Goal: Task Accomplishment & Management: Complete application form

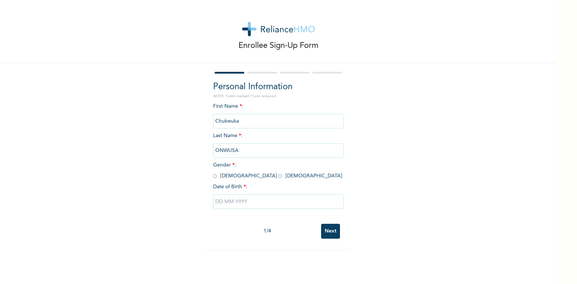
click at [213, 177] on input "radio" at bounding box center [215, 176] width 4 height 7
radio input "true"
click at [213, 202] on input "text" at bounding box center [278, 201] width 131 height 15
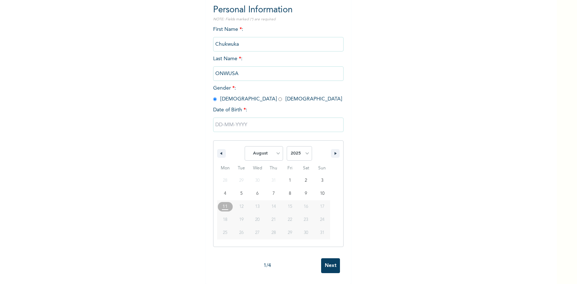
scroll to position [83, 0]
click at [288, 228] on span "29" at bounding box center [290, 232] width 4 height 13
click at [219, 152] on icon "button" at bounding box center [221, 153] width 4 height 3
select select "6"
type input "07/29/2025"
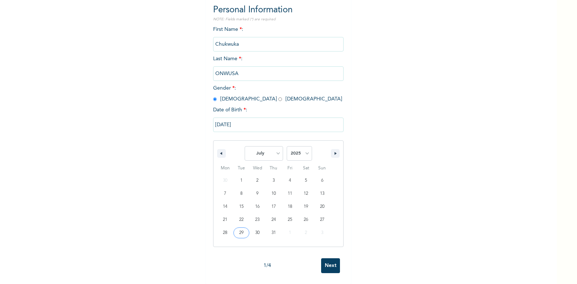
scroll to position [0, 0]
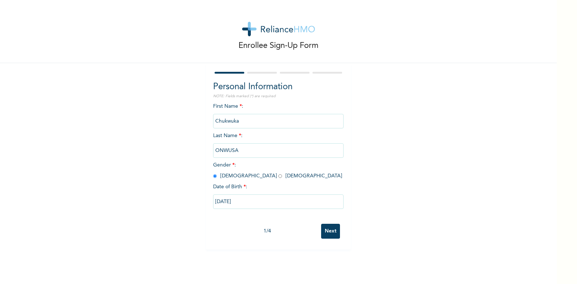
click at [243, 203] on input "07/29/2025" at bounding box center [278, 201] width 131 height 15
select select "6"
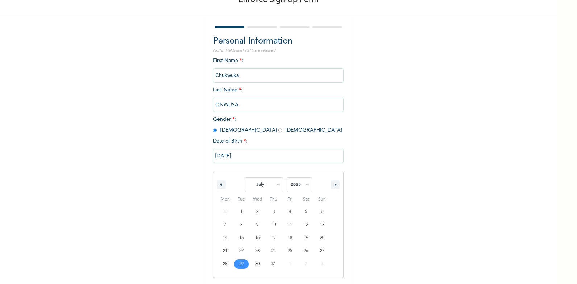
click at [240, 154] on input "07/29/2025" at bounding box center [278, 156] width 131 height 15
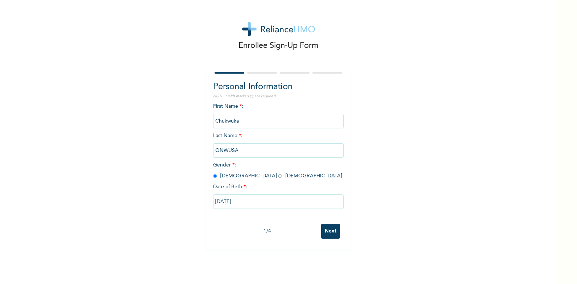
click at [244, 201] on input "07/29/2025" at bounding box center [278, 201] width 131 height 15
select select "6"
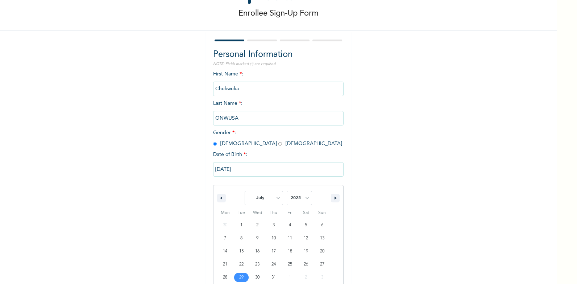
scroll to position [46, 0]
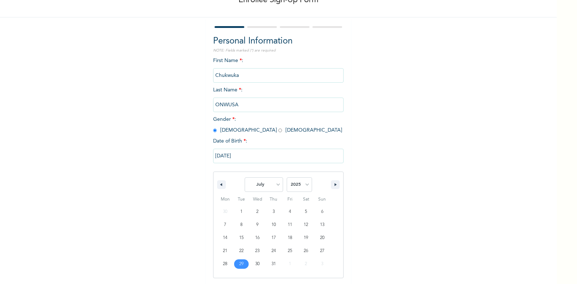
click at [240, 157] on input "07/29/2025" at bounding box center [278, 156] width 131 height 15
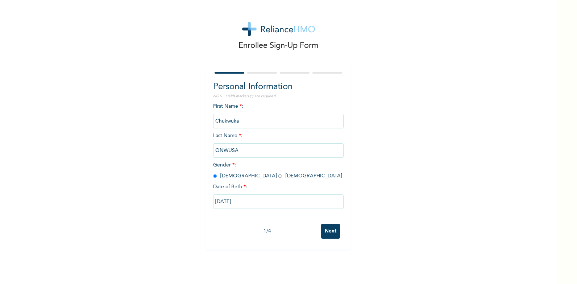
click at [240, 202] on input "07/29/2025" at bounding box center [278, 201] width 131 height 15
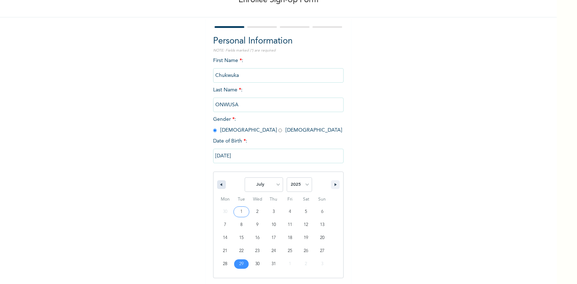
click at [219, 185] on icon "button" at bounding box center [221, 184] width 4 height 3
select select "5"
click at [304, 185] on select "2025 2024 2023 2022 2021 2020 2019 2018 2017 2016 2015 2014 2013 2012 2011 2010…" at bounding box center [299, 184] width 25 height 15
select select "1983"
click at [287, 178] on select "2025 2024 2023 2022 2021 2020 2019 2018 2017 2016 2015 2014 2013 2012 2011 2010…" at bounding box center [299, 184] width 25 height 15
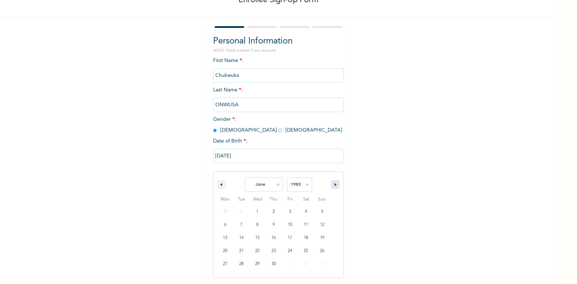
click at [335, 185] on icon "button" at bounding box center [337, 184] width 4 height 3
select select "6"
click at [242, 156] on input "07/29/2025" at bounding box center [278, 156] width 131 height 15
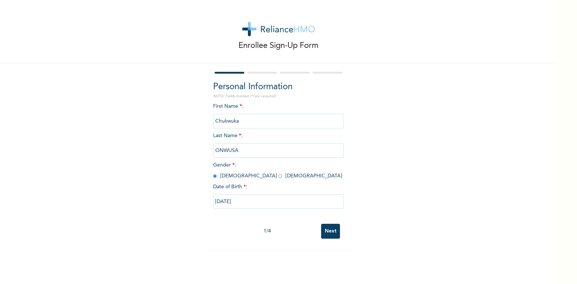
click at [240, 202] on input "07/29/2025" at bounding box center [278, 201] width 131 height 15
select select "6"
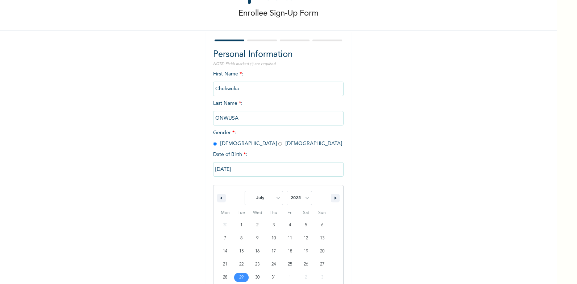
scroll to position [46, 0]
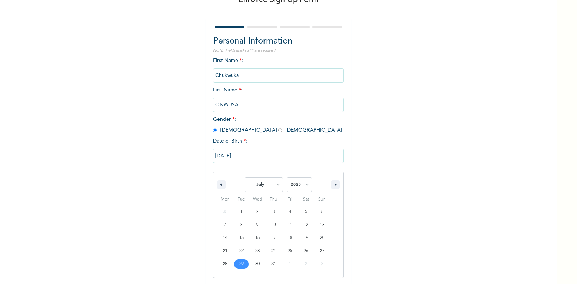
click at [232, 157] on input "07/29/2025" at bounding box center [278, 156] width 131 height 15
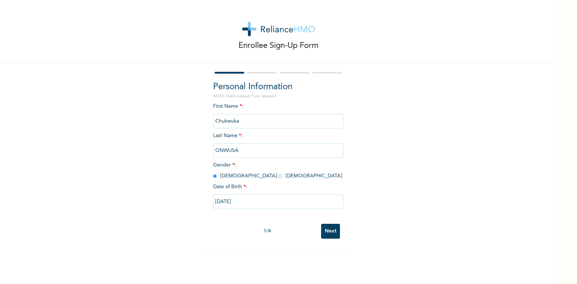
click at [240, 202] on input "07/29/2025" at bounding box center [278, 201] width 131 height 15
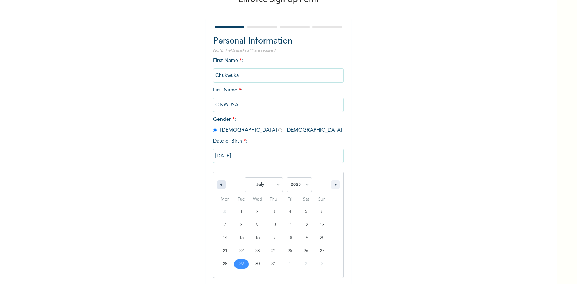
click at [219, 185] on icon "button" at bounding box center [221, 184] width 4 height 3
click at [331, 185] on button "button" at bounding box center [335, 184] width 9 height 9
select select "5"
click at [304, 185] on select "2025 2024 2023 2022 2021 2020 2019 2018 2017 2016 2015 2014 2013 2012 2011 2010…" at bounding box center [299, 184] width 25 height 15
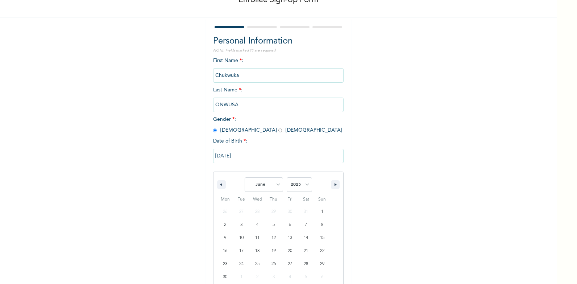
select select "1983"
click at [287, 178] on select "2025 2024 2023 2022 2021 2020 2019 2018 2017 2016 2015 2014 2013 2012 2011 2010…" at bounding box center [299, 184] width 25 height 15
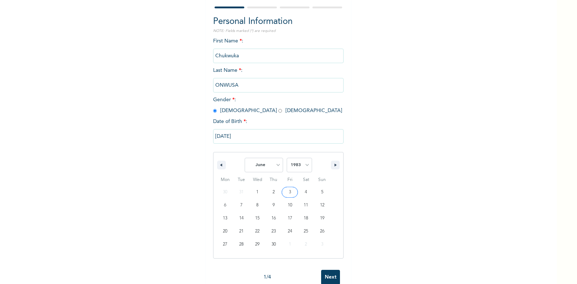
scroll to position [83, 0]
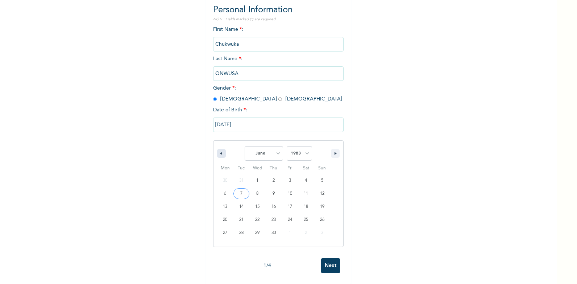
click at [218, 149] on button "button" at bounding box center [221, 153] width 9 height 9
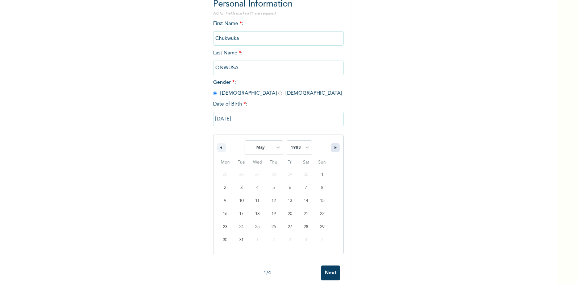
click at [335, 149] on icon "button" at bounding box center [337, 147] width 4 height 3
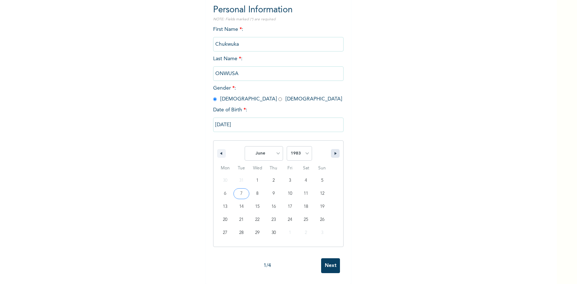
click at [335, 152] on icon "button" at bounding box center [337, 153] width 4 height 3
select select "6"
click at [327, 261] on div "Enrollee Sign-Up Form Personal Information NOTE: Fields marked (*) are required…" at bounding box center [278, 142] width 557 height 284
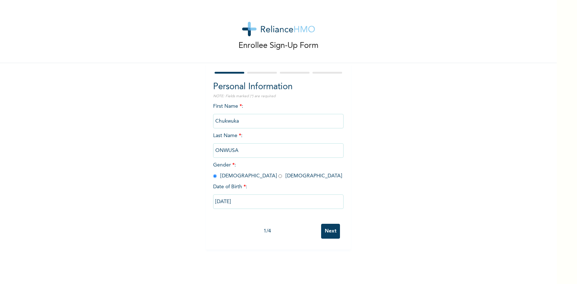
click at [244, 201] on input "07/29/2025" at bounding box center [278, 201] width 131 height 15
select select "6"
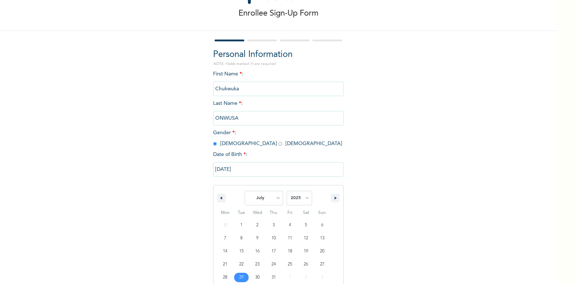
scroll to position [46, 0]
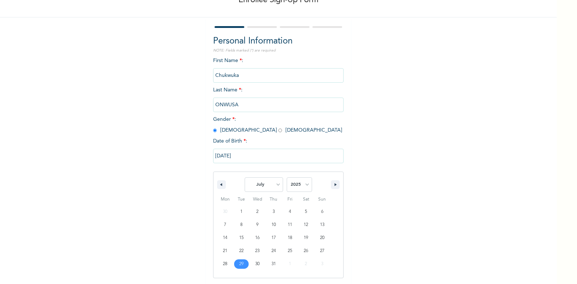
click at [228, 154] on input "07/29/2025" at bounding box center [278, 156] width 131 height 15
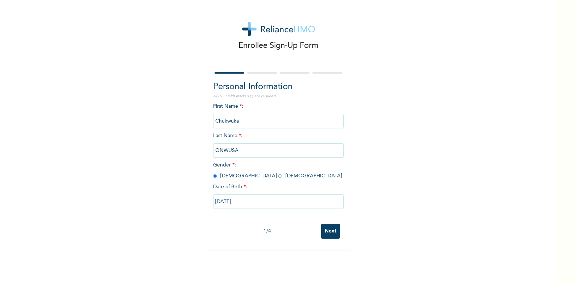
click at [218, 202] on input "07/29/2025" at bounding box center [278, 201] width 131 height 15
select select "6"
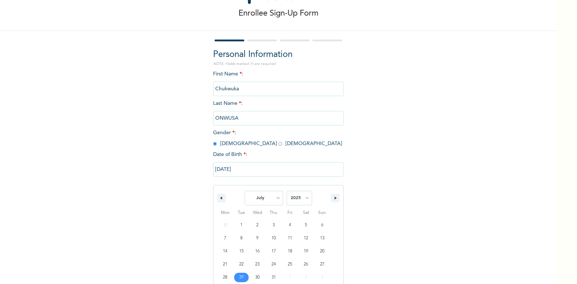
scroll to position [46, 0]
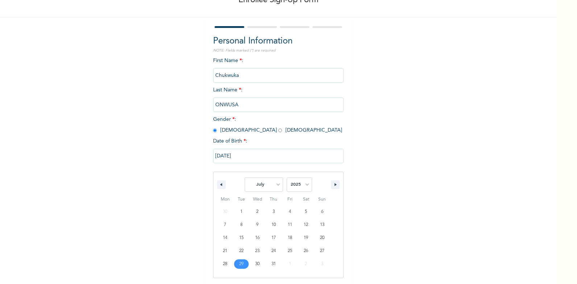
click at [222, 154] on input "07/29/2025" at bounding box center [278, 156] width 131 height 15
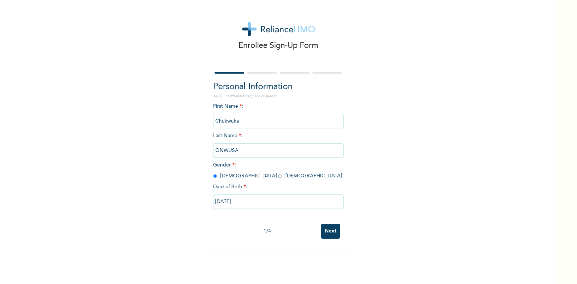
click at [246, 203] on input "07/29/2025" at bounding box center [278, 201] width 131 height 15
select select "6"
click at [217, 203] on input "text" at bounding box center [278, 201] width 131 height 15
select select "7"
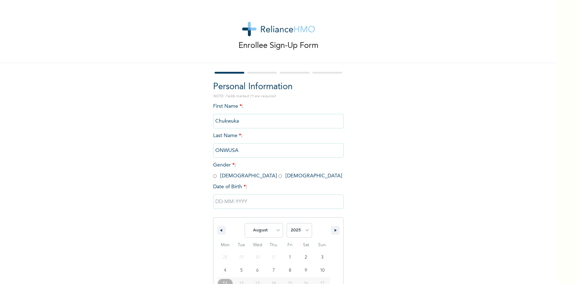
scroll to position [46, 0]
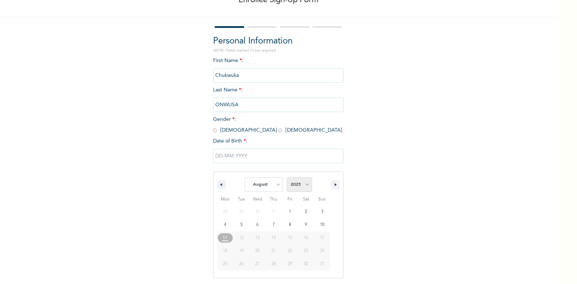
click at [305, 186] on select "2025 2024 2023 2022 2021 2020 2019 2018 2017 2016 2015 2014 2013 2012 2011 2010…" at bounding box center [299, 184] width 25 height 15
select select "1983"
click at [287, 178] on select "2025 2024 2023 2022 2021 2020 2019 2018 2017 2016 2015 2014 2013 2012 2011 2010…" at bounding box center [299, 184] width 25 height 15
click at [219, 186] on icon "button" at bounding box center [221, 184] width 4 height 3
select select "6"
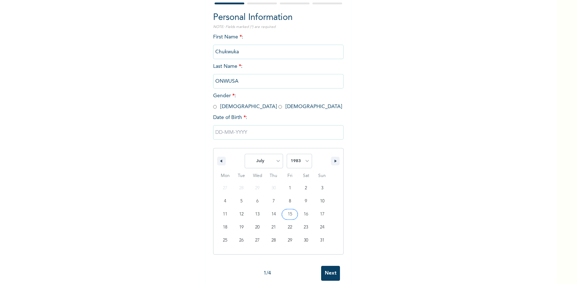
scroll to position [83, 0]
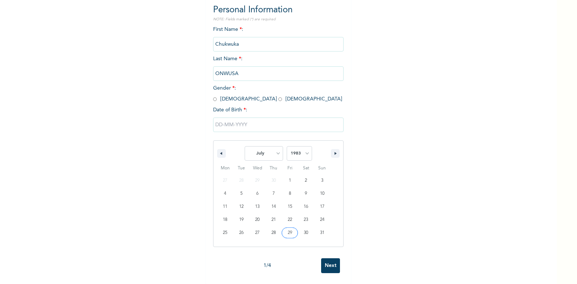
type input "[DATE]"
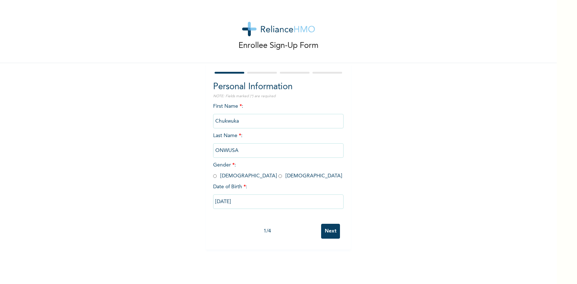
scroll to position [0, 0]
click at [330, 231] on input "Next" at bounding box center [330, 231] width 19 height 15
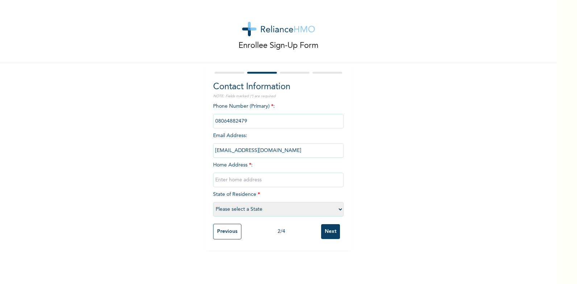
click at [263, 181] on input "text" at bounding box center [278, 180] width 131 height 15
type input "NO [GEOGRAPHIC_DATA] BEHIND [GEOGRAPHIC_DATA], [GEOGRAPHIC_DATA]."
click at [337, 210] on select "Please select a State [PERSON_NAME] (FCT) [PERSON_NAME] Ibom [GEOGRAPHIC_DATA] …" at bounding box center [278, 209] width 131 height 15
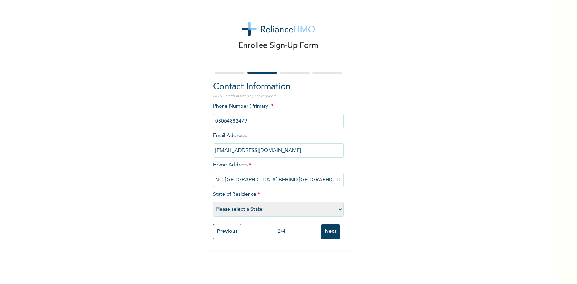
select select "10"
click at [213, 202] on select "Please select a State [PERSON_NAME] (FCT) [PERSON_NAME] Ibom [GEOGRAPHIC_DATA] …" at bounding box center [278, 209] width 131 height 15
click at [330, 230] on input "Next" at bounding box center [330, 231] width 19 height 15
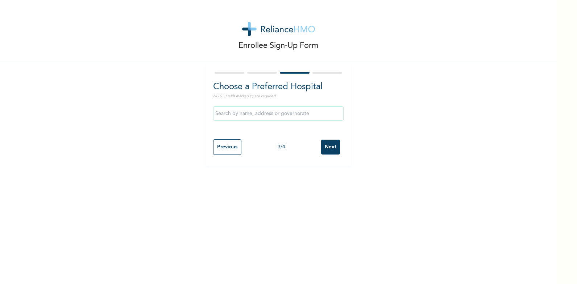
click at [317, 114] on input "text" at bounding box center [278, 113] width 131 height 15
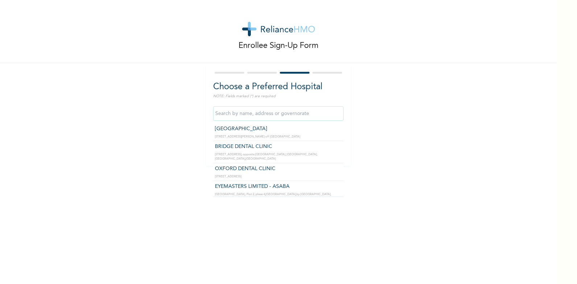
scroll to position [609, 0]
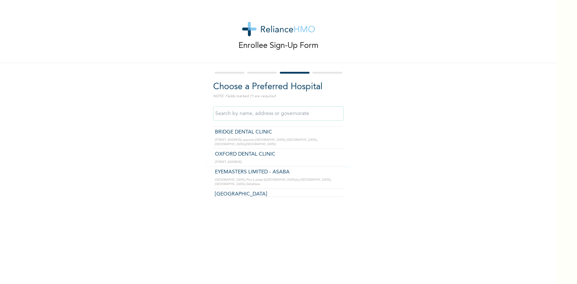
type input "[GEOGRAPHIC_DATA]"
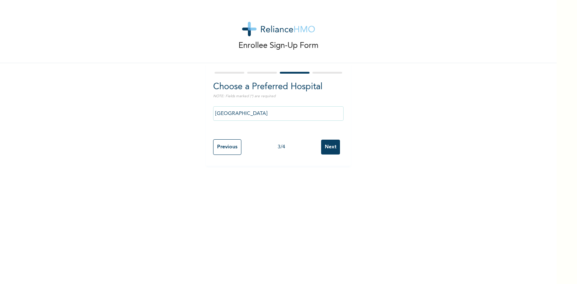
click at [329, 146] on input "Next" at bounding box center [330, 147] width 19 height 15
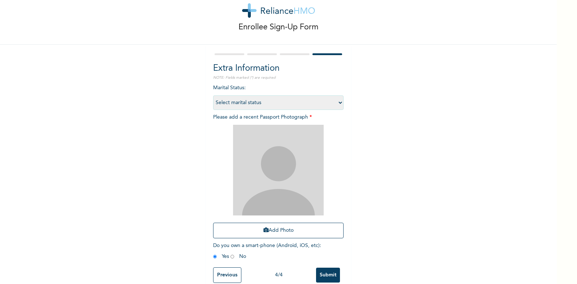
scroll to position [34, 0]
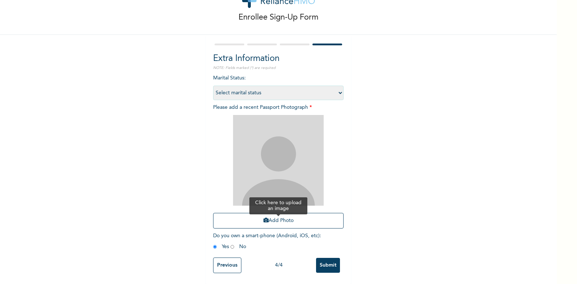
click at [294, 216] on button "Add Photo" at bounding box center [278, 221] width 131 height 16
click at [337, 87] on select "Select marital status [DEMOGRAPHIC_DATA] Married [DEMOGRAPHIC_DATA] Widow/[DEMO…" at bounding box center [278, 93] width 131 height 15
select select "2"
click at [213, 86] on select "Select marital status [DEMOGRAPHIC_DATA] Married [DEMOGRAPHIC_DATA] Widow/[DEMO…" at bounding box center [278, 93] width 131 height 15
click at [275, 214] on button "Add Photo" at bounding box center [278, 221] width 131 height 16
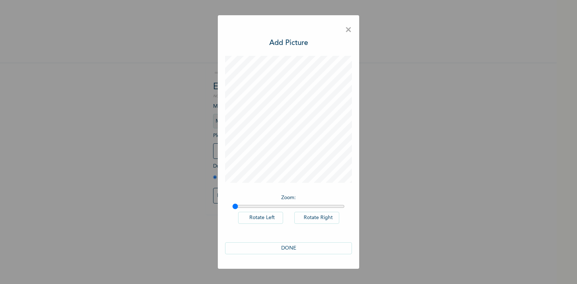
scroll to position [0, 0]
click at [289, 247] on button "DONE" at bounding box center [288, 248] width 127 height 12
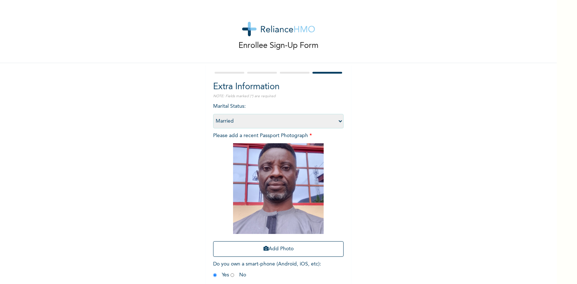
scroll to position [34, 0]
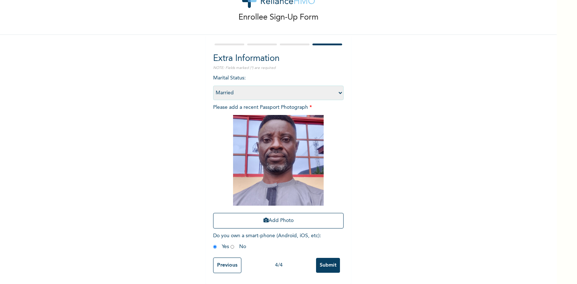
click at [323, 259] on input "Submit" at bounding box center [328, 265] width 24 height 15
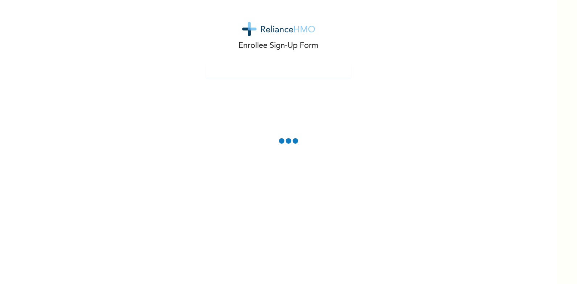
scroll to position [0, 0]
